Goal: Transaction & Acquisition: Purchase product/service

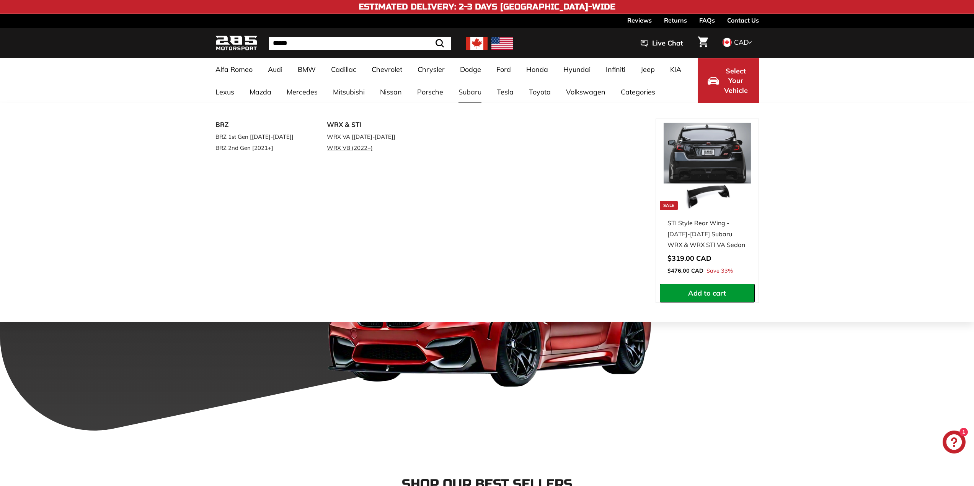
click at [355, 147] on link "WRX VB (2022+)" at bounding box center [372, 147] width 90 height 11
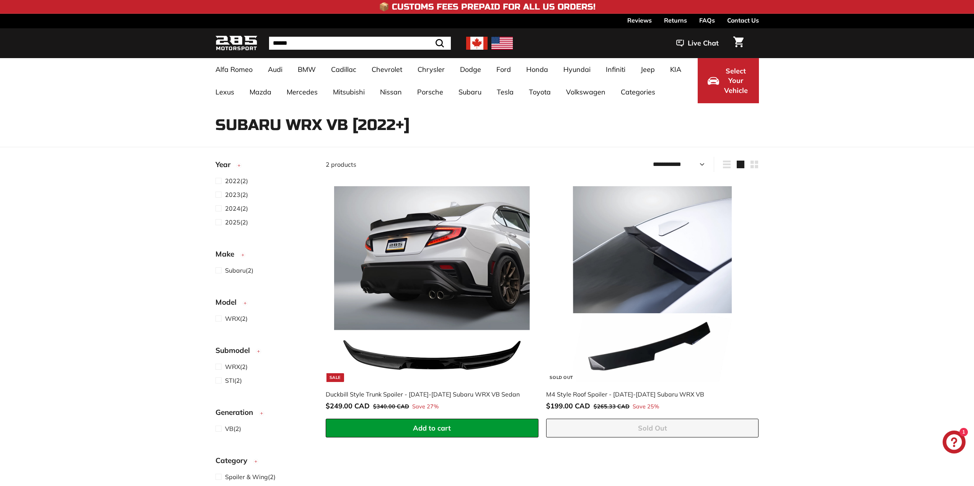
select select "**********"
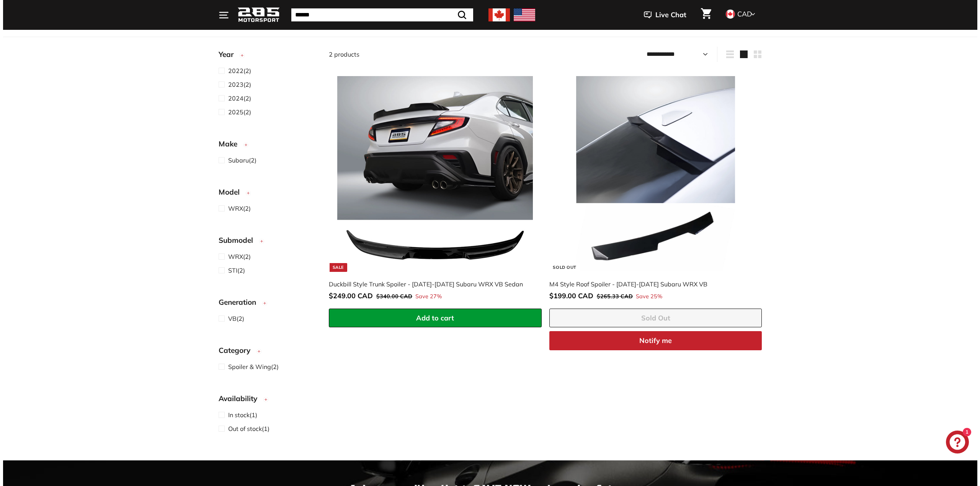
scroll to position [115, 0]
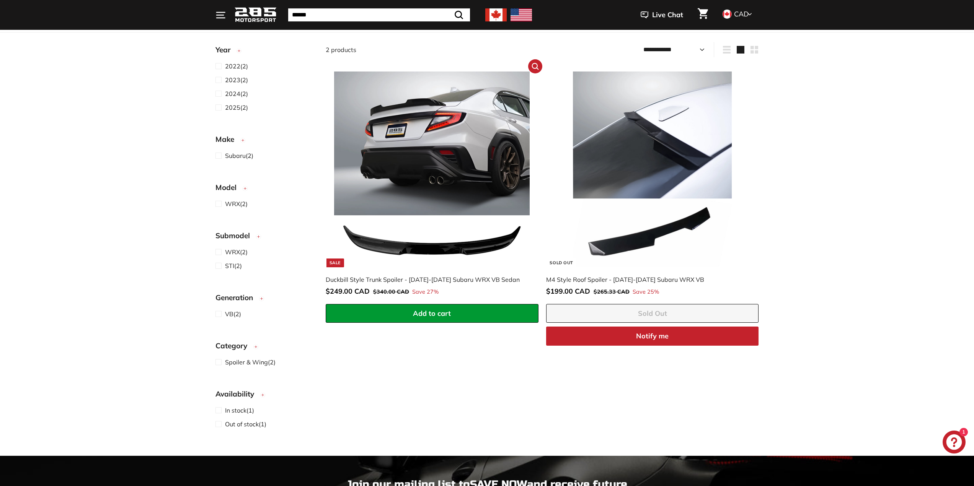
click at [412, 187] on img at bounding box center [432, 170] width 196 height 196
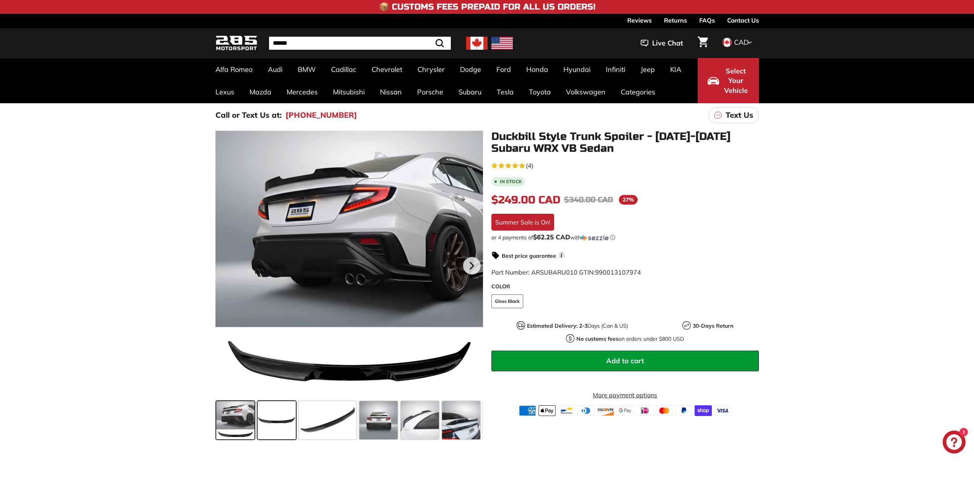
click at [279, 414] on span at bounding box center [277, 421] width 38 height 38
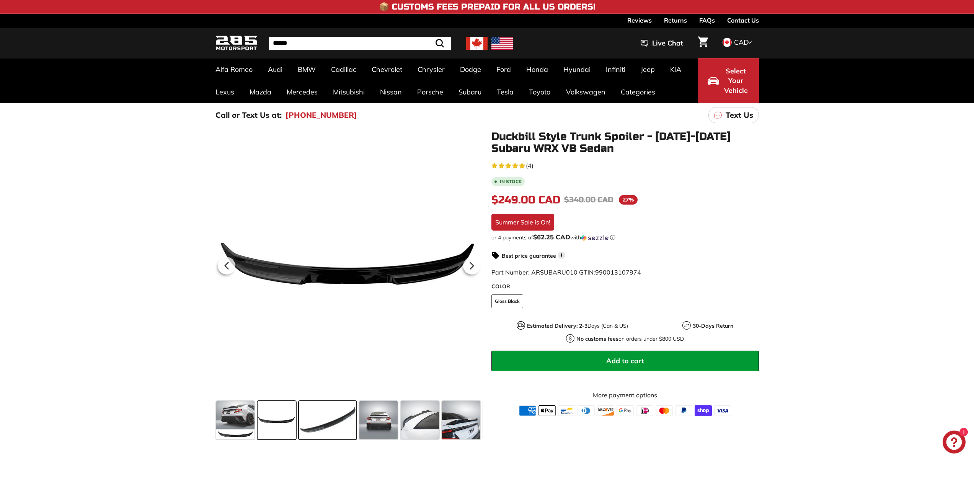
click at [336, 417] on span at bounding box center [327, 421] width 57 height 38
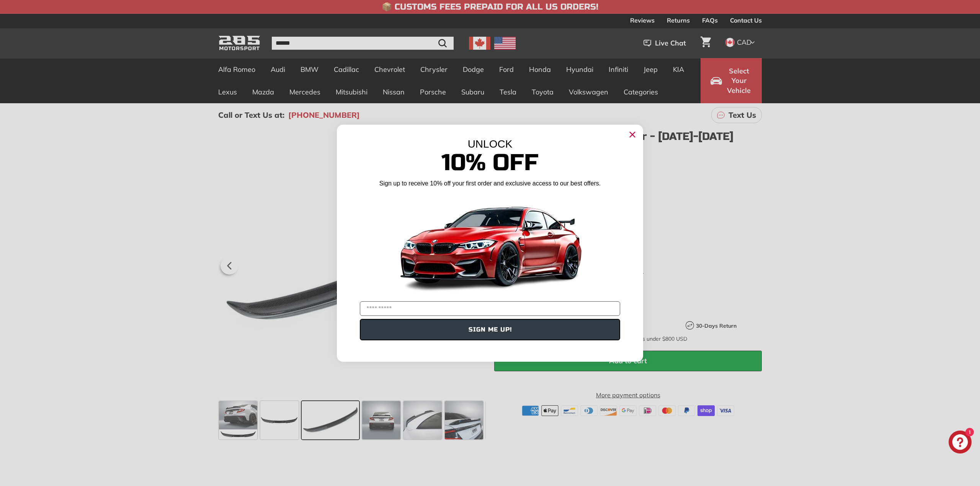
click at [633, 135] on icon "Close dialog" at bounding box center [632, 135] width 12 height 12
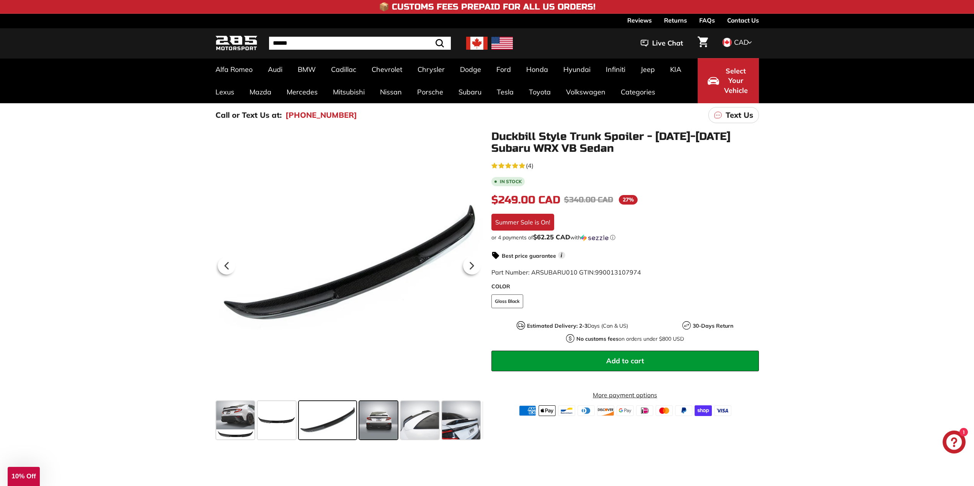
click at [384, 408] on span at bounding box center [378, 421] width 38 height 38
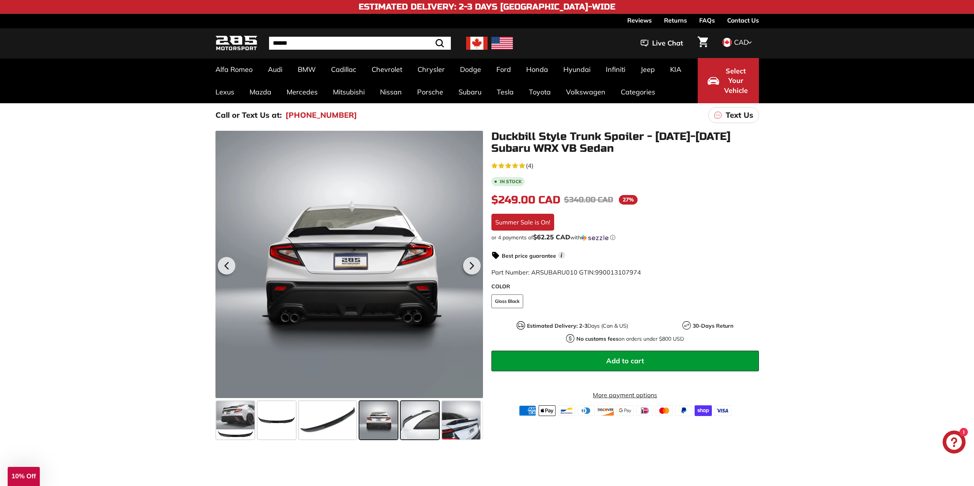
click at [420, 418] on span at bounding box center [420, 421] width 38 height 38
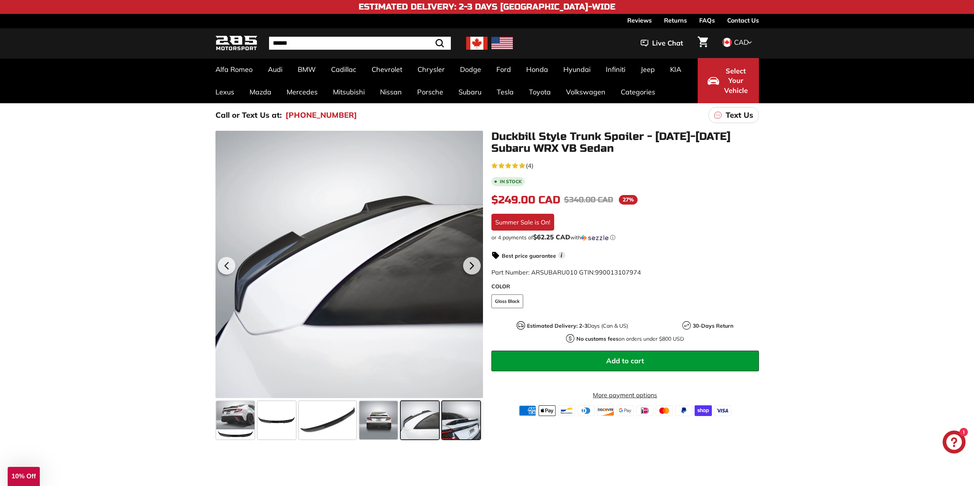
click at [457, 420] on span at bounding box center [461, 421] width 38 height 38
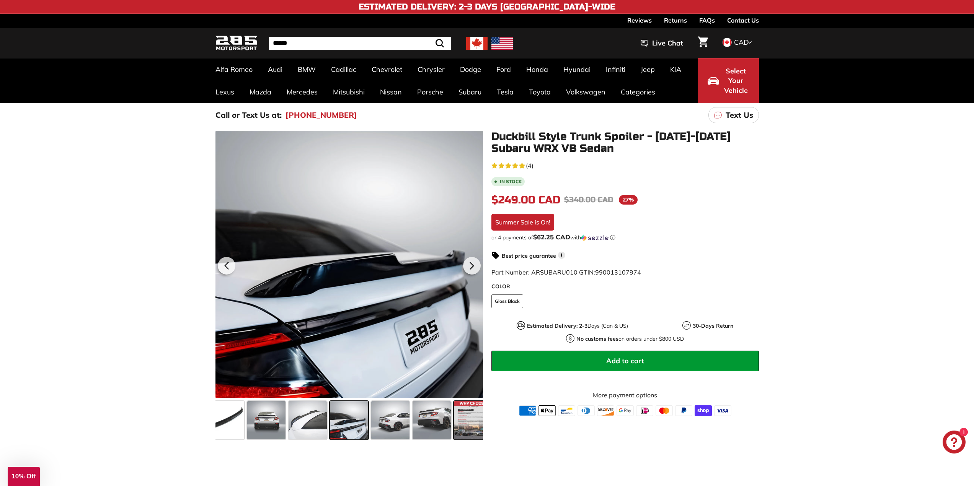
click at [476, 426] on span at bounding box center [473, 421] width 38 height 38
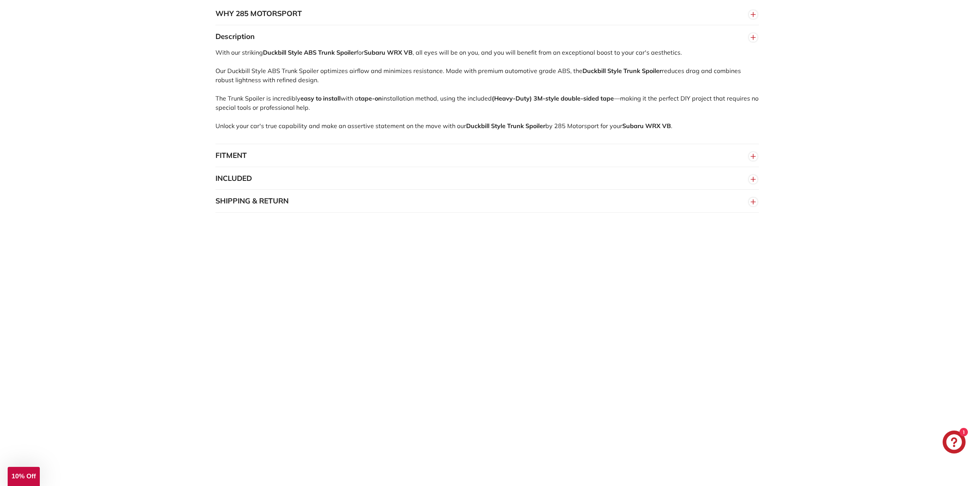
scroll to position [459, 0]
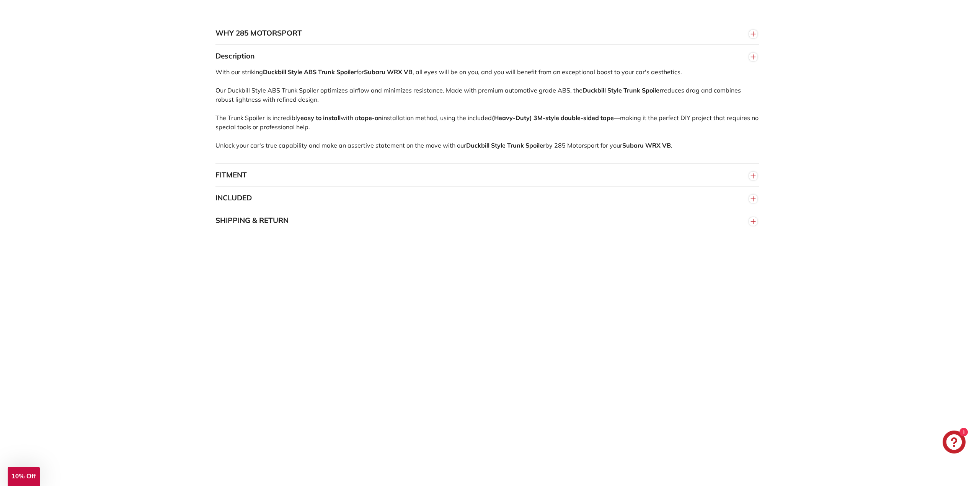
click at [314, 181] on button "FITMENT" at bounding box center [487, 175] width 544 height 23
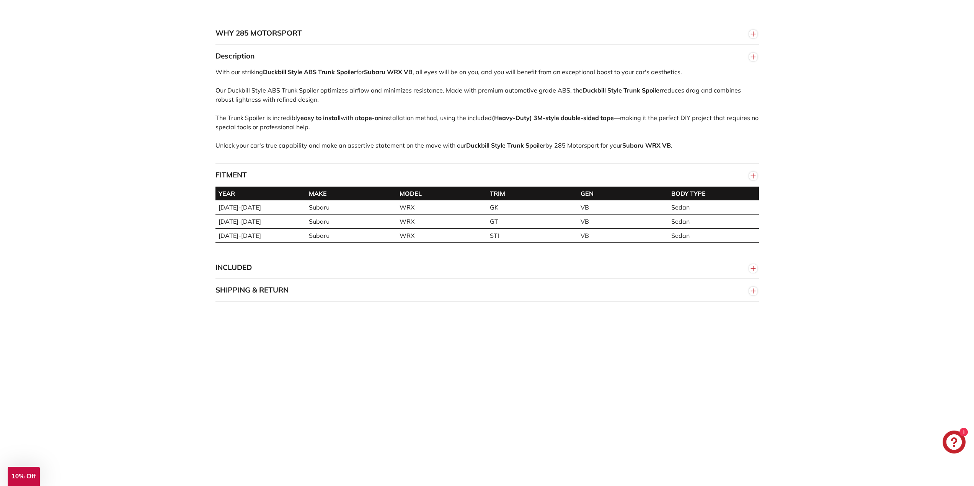
click at [288, 275] on button "INCLUDED" at bounding box center [487, 267] width 544 height 23
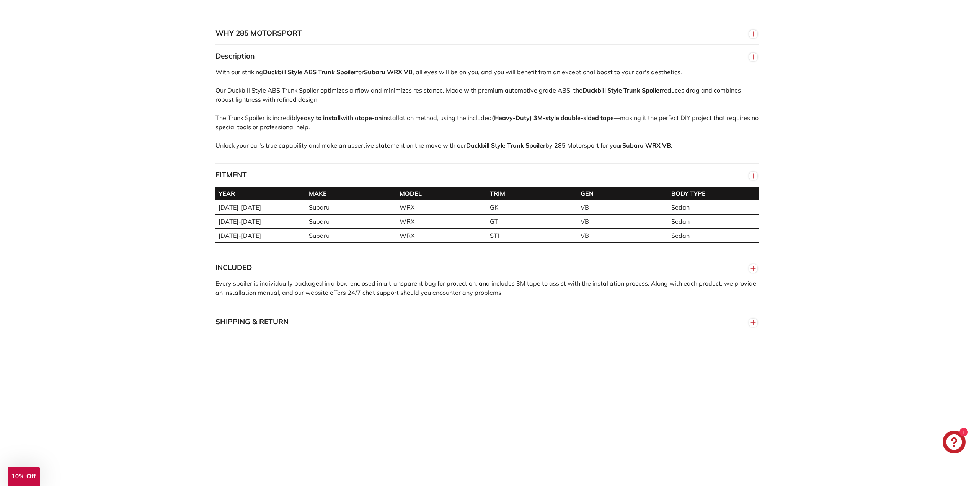
click at [345, 323] on button "SHIPPING & RETURN" at bounding box center [487, 322] width 544 height 23
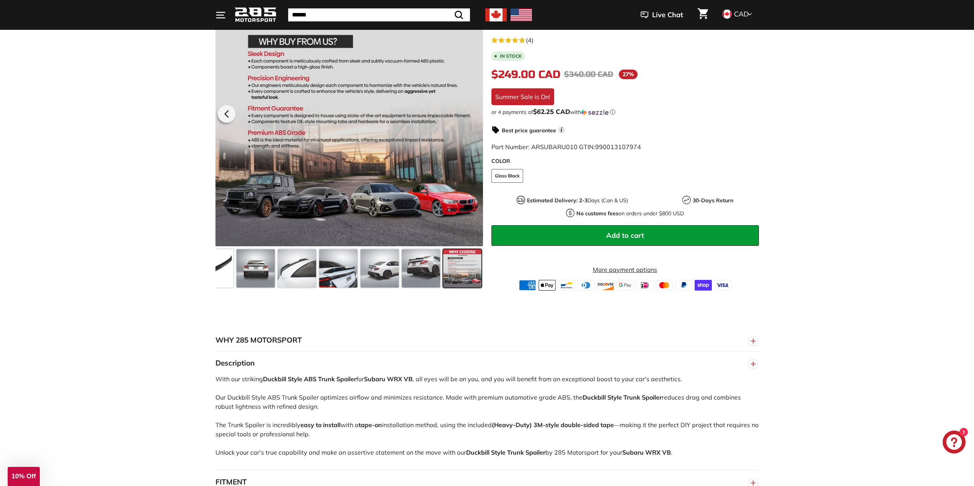
scroll to position [115, 0]
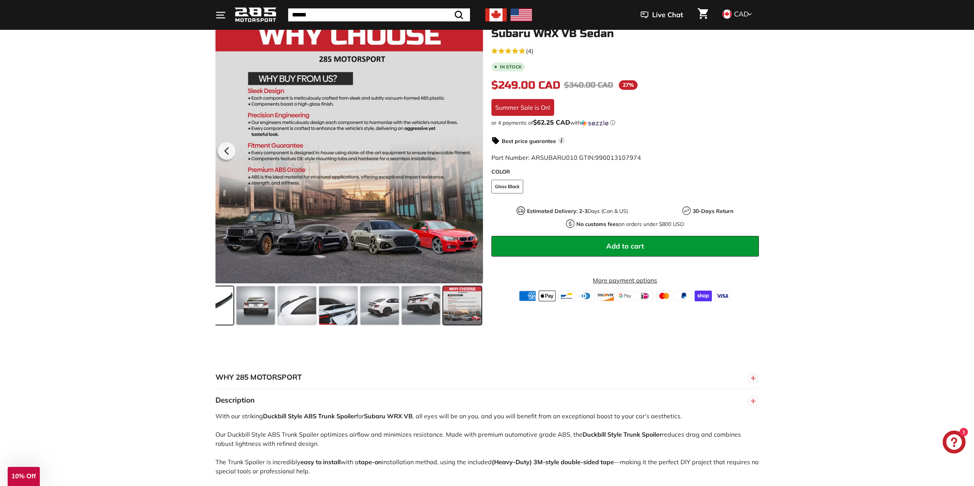
click at [232, 318] on span at bounding box center [204, 306] width 57 height 38
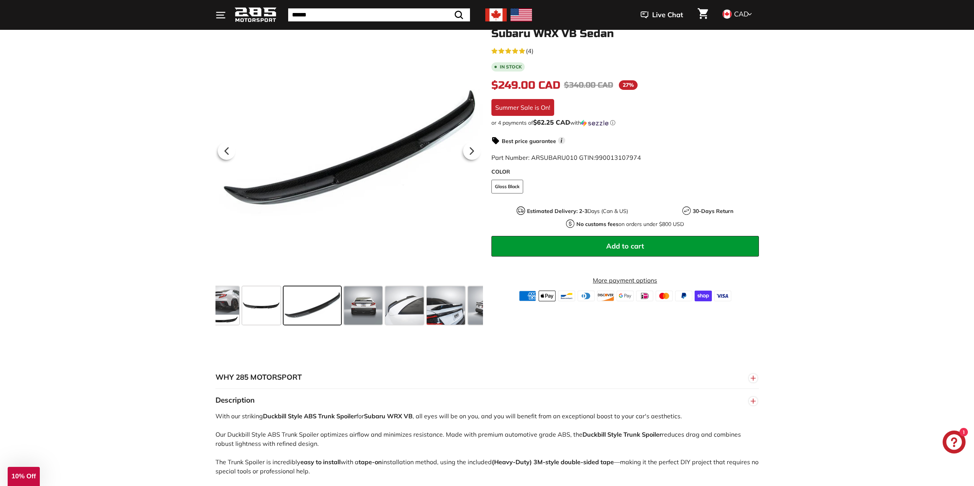
scroll to position [0, 0]
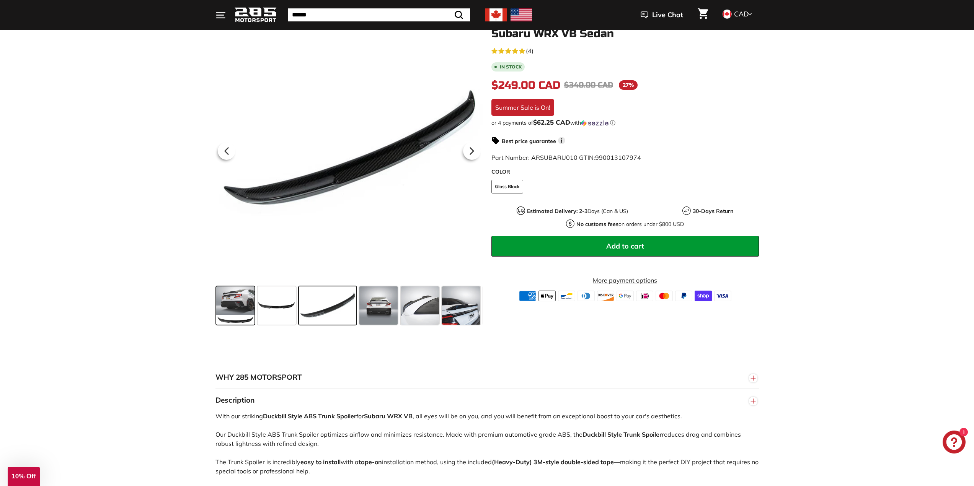
click at [230, 317] on span at bounding box center [235, 306] width 38 height 38
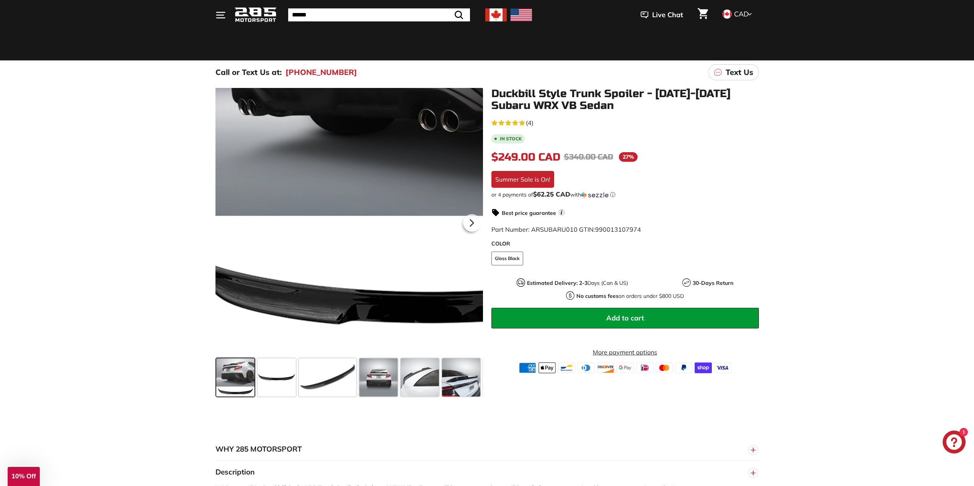
scroll to position [38, 0]
